Goal: Information Seeking & Learning: Learn about a topic

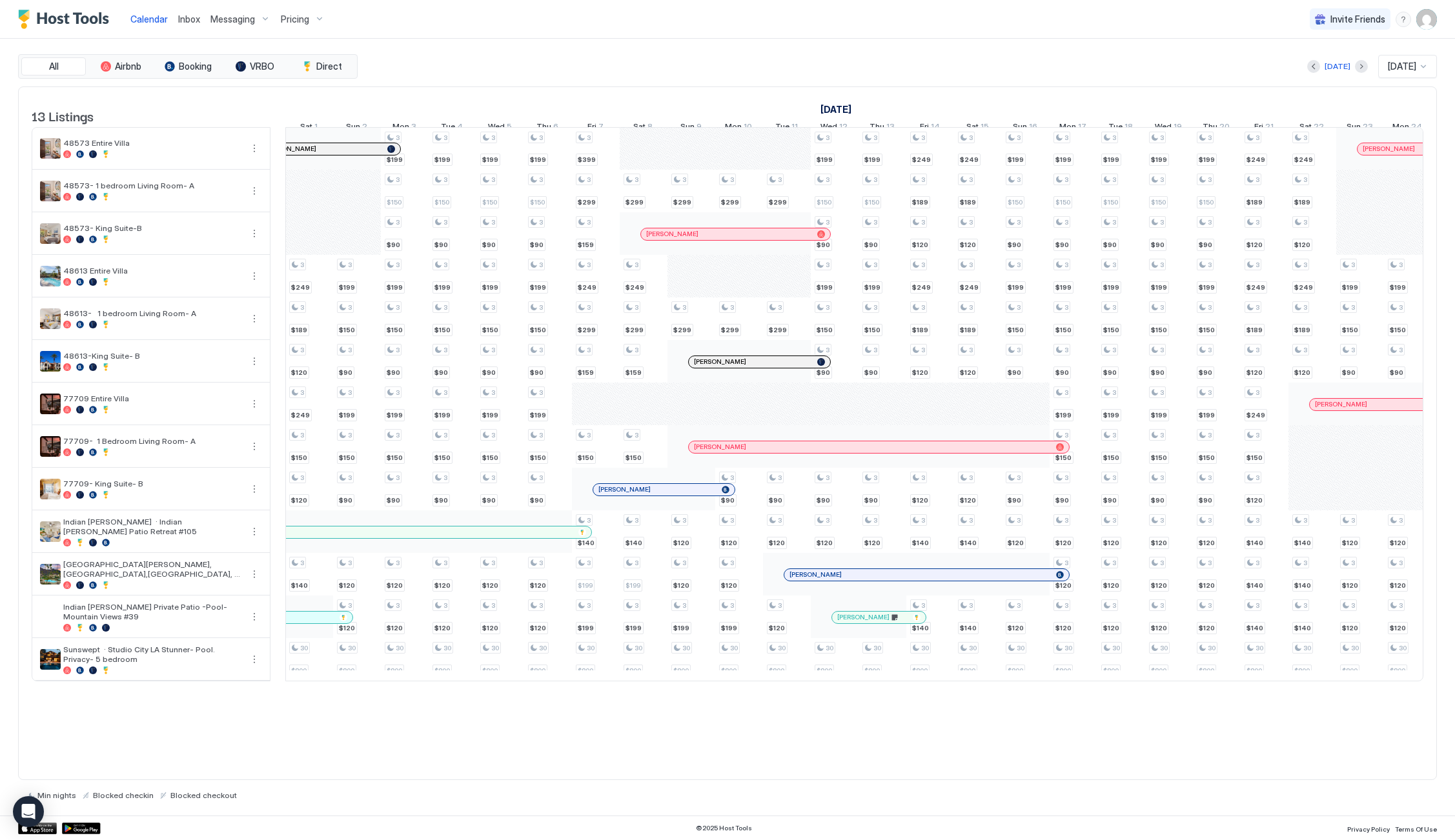
scroll to position [0, 717]
click at [296, 9] on div "Pricing" at bounding box center [302, 19] width 54 height 22
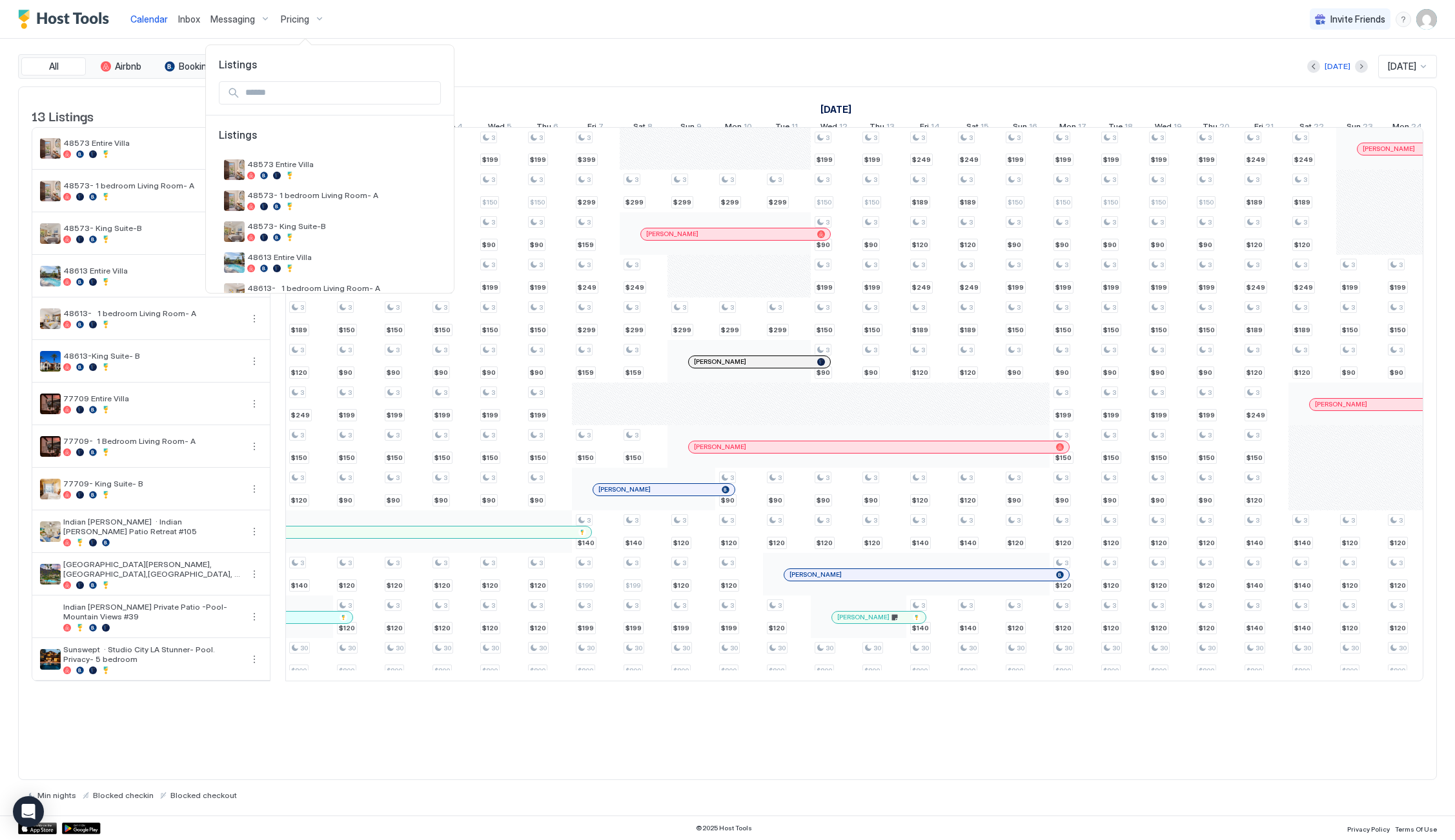
click at [1305, 65] on div at bounding box center [727, 420] width 1455 height 840
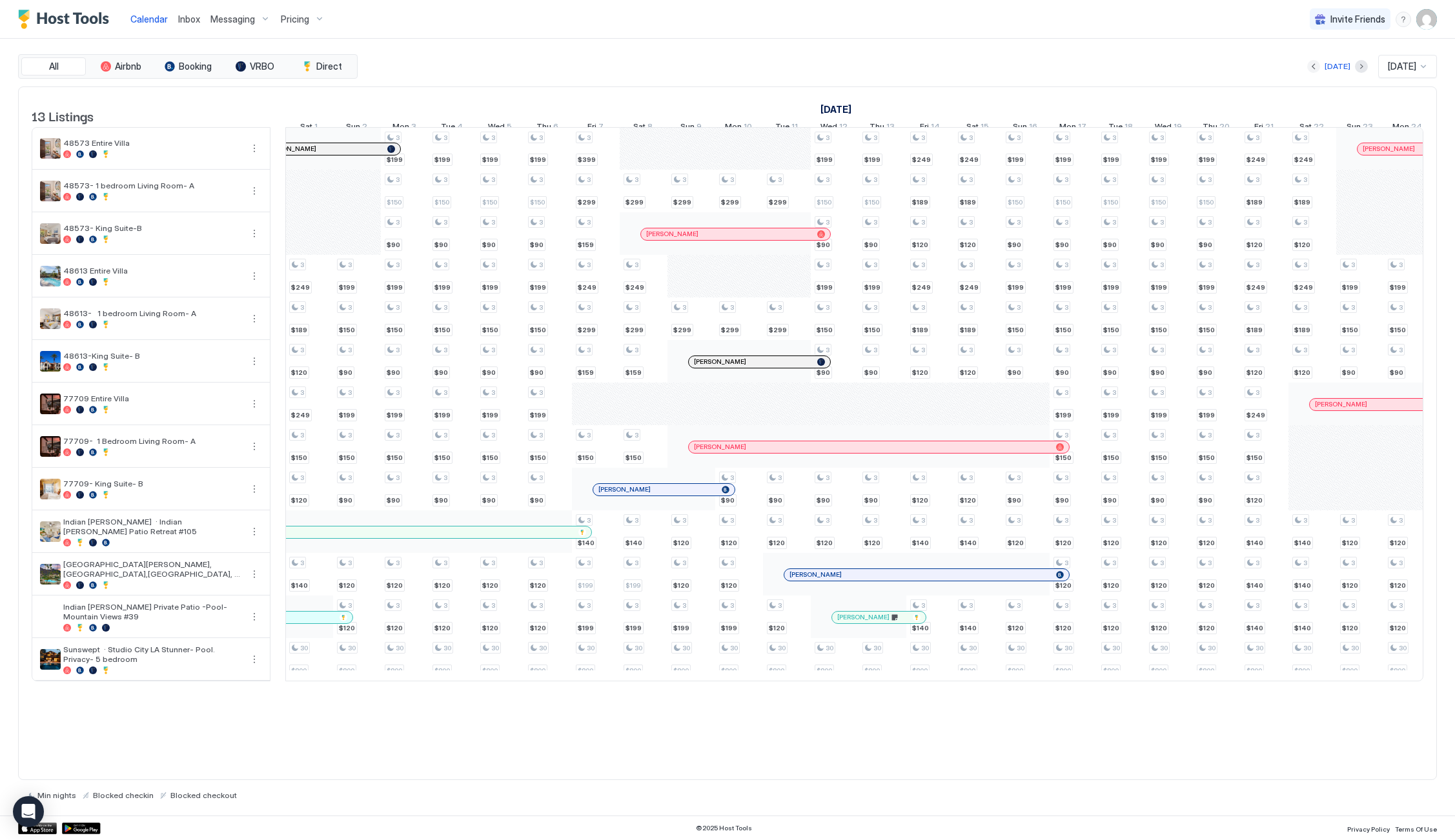
click at [1307, 65] on button "Previous month" at bounding box center [1314, 66] width 13 height 13
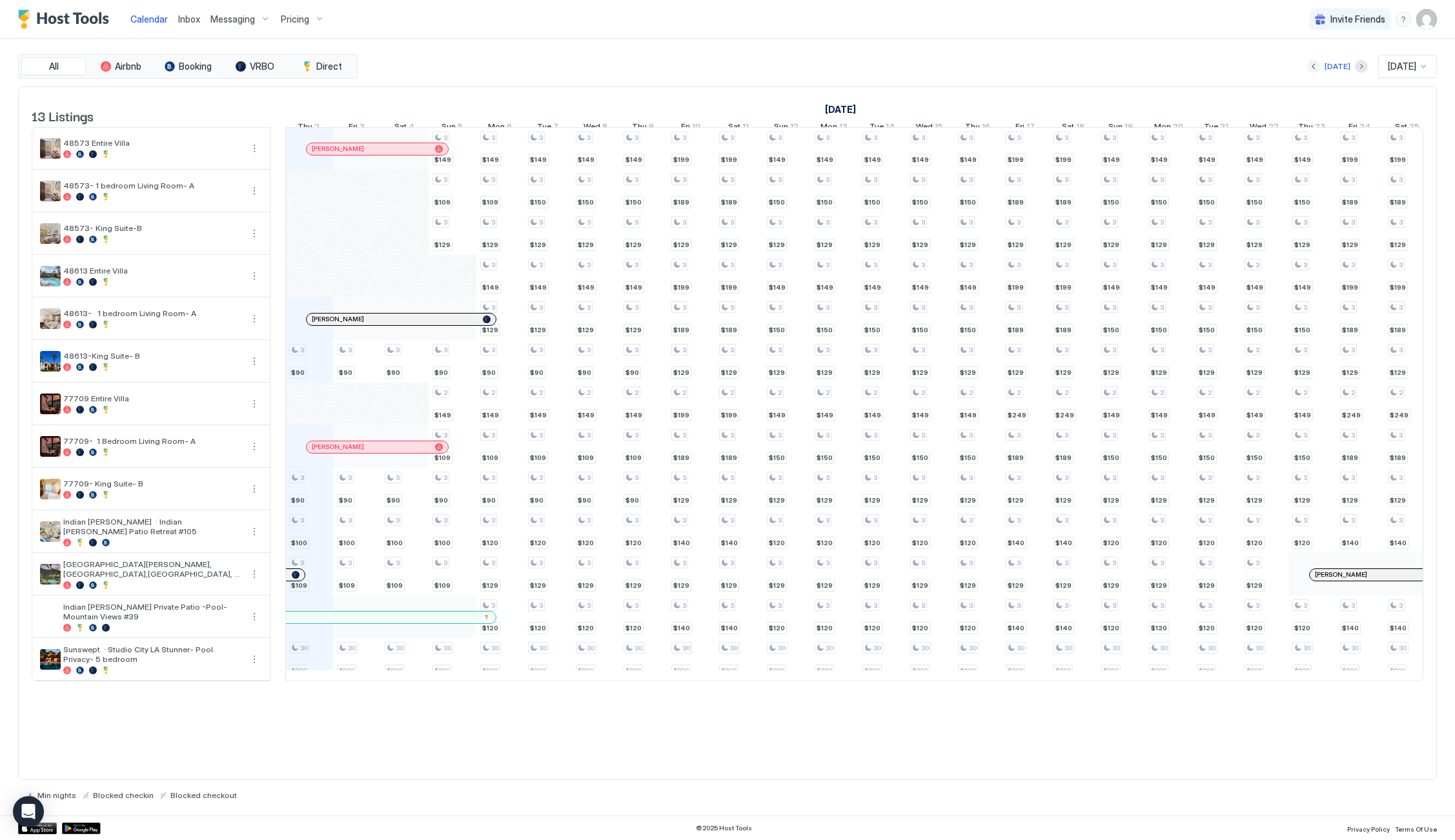
click at [1307, 64] on button "Previous month" at bounding box center [1314, 66] width 13 height 13
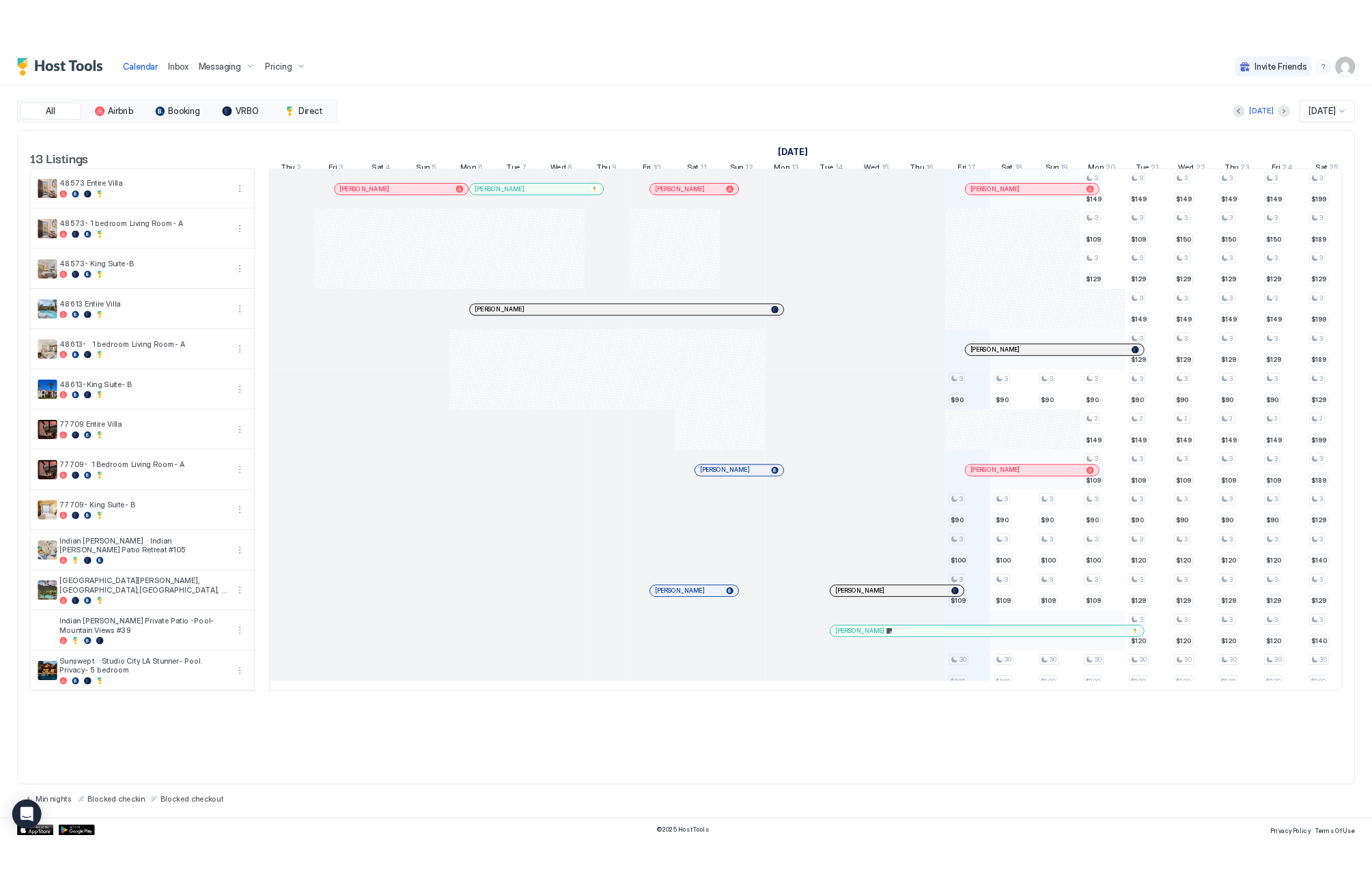
scroll to position [0, 758]
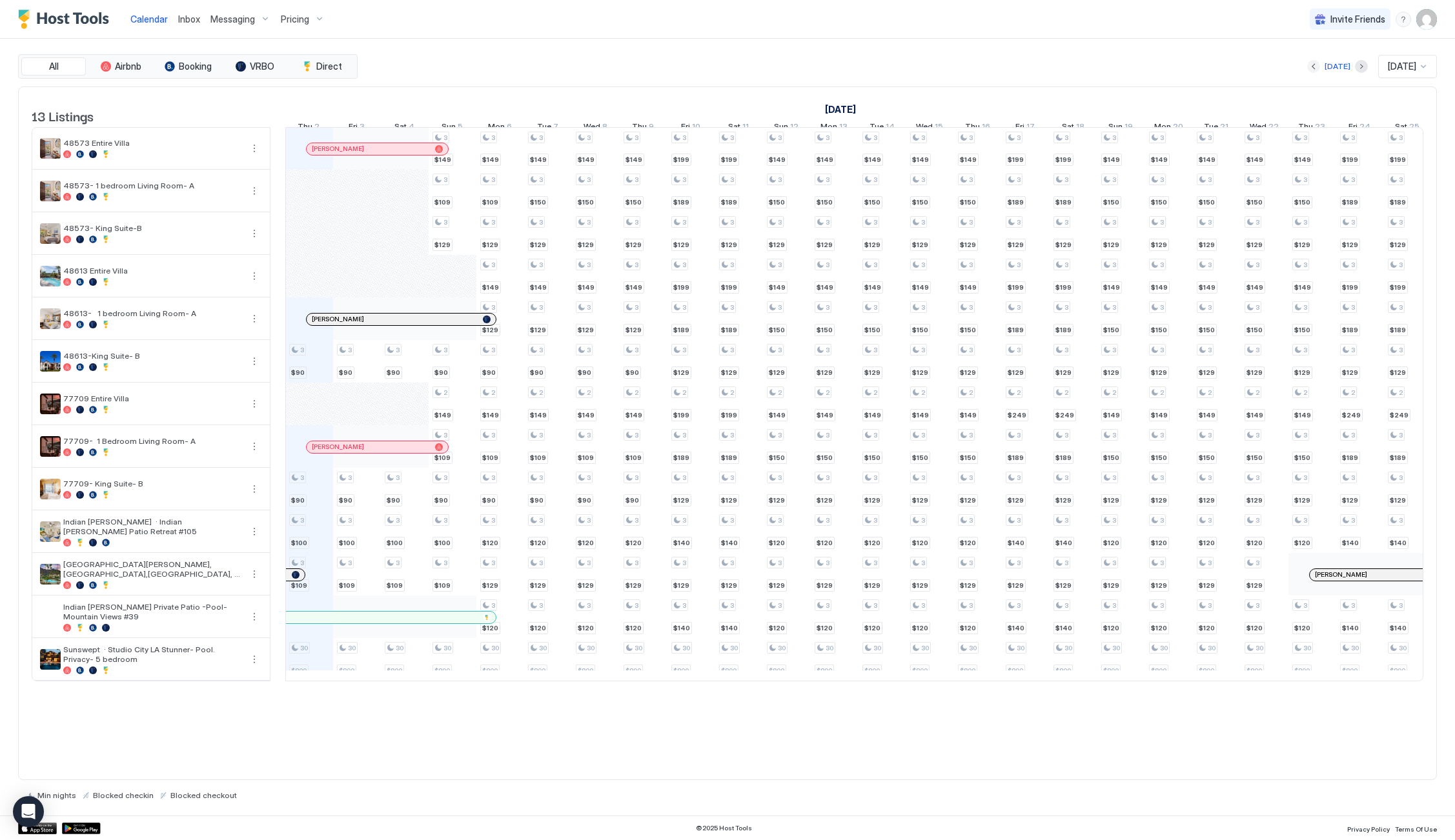
click at [1307, 68] on button "Previous month" at bounding box center [1314, 66] width 13 height 13
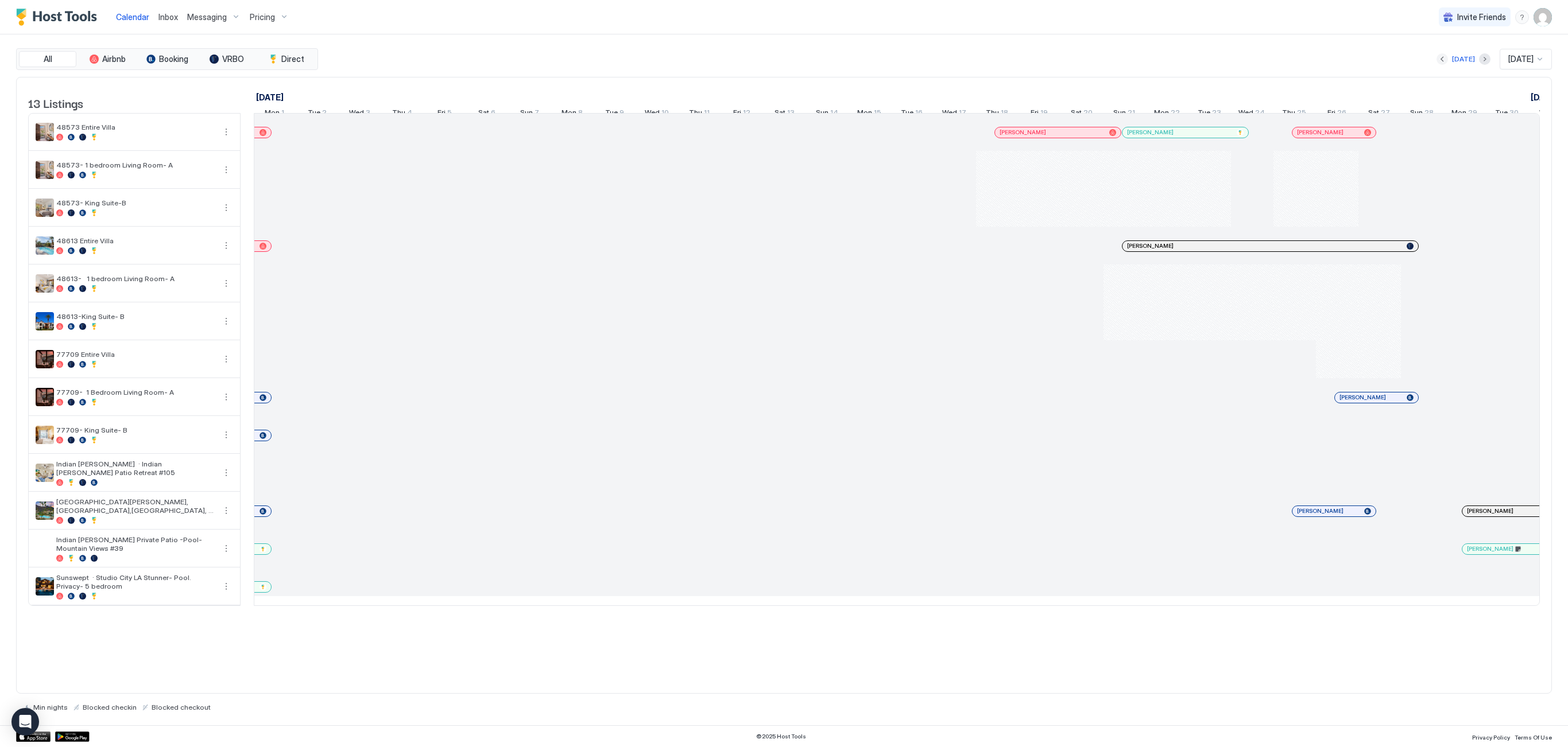
click at [1293, 57] on button "Previous month" at bounding box center [1442, 59] width 12 height 12
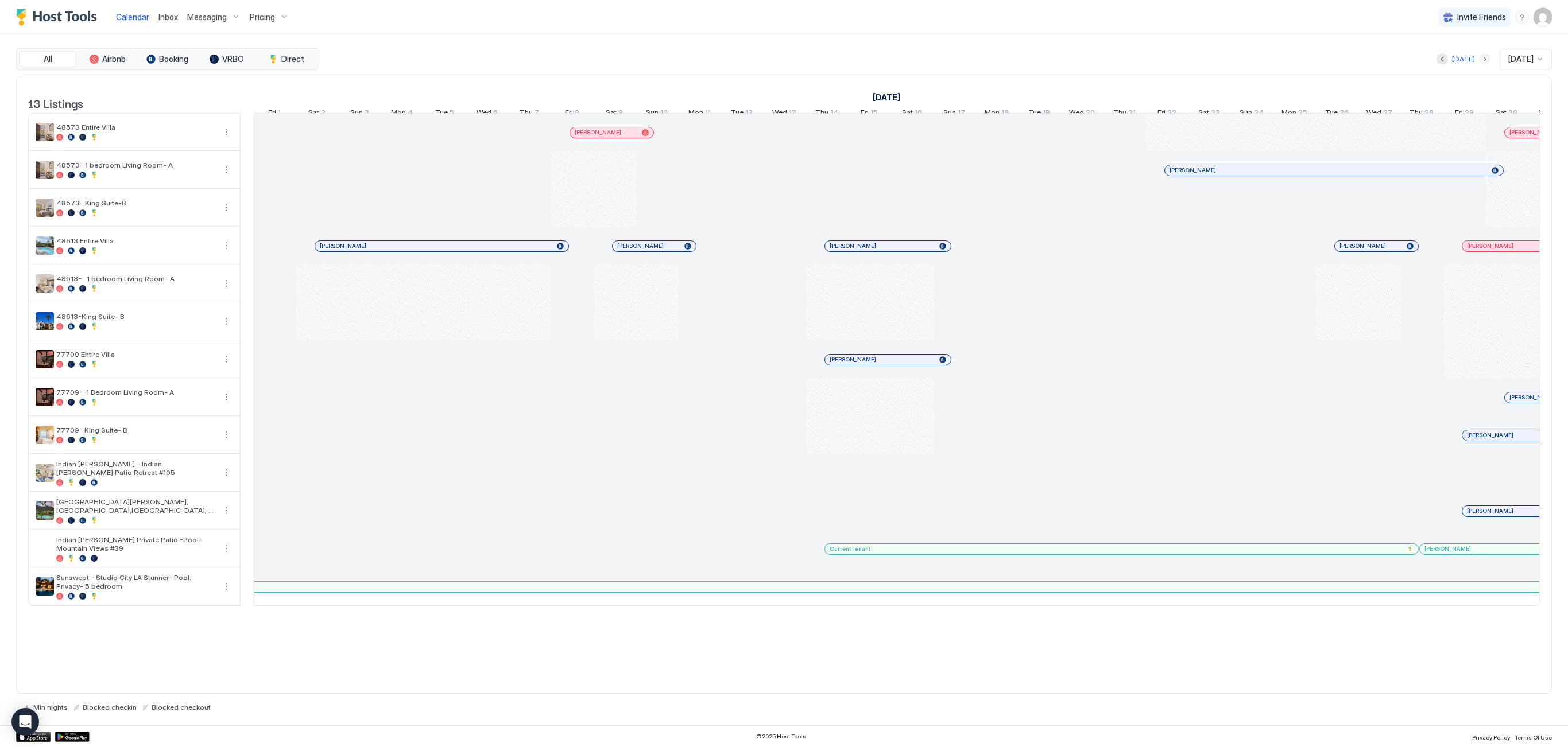
click at [1293, 61] on button "Next month" at bounding box center [1485, 59] width 12 height 12
